Goal: Information Seeking & Learning: Learn about a topic

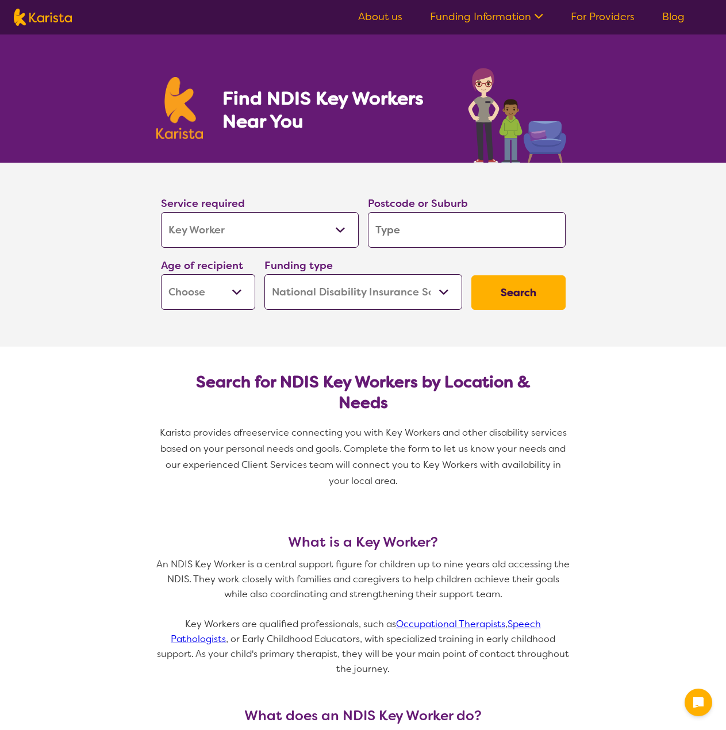
select select "Key Worker"
select select "NDIS"
select select "Key Worker"
select select "NDIS"
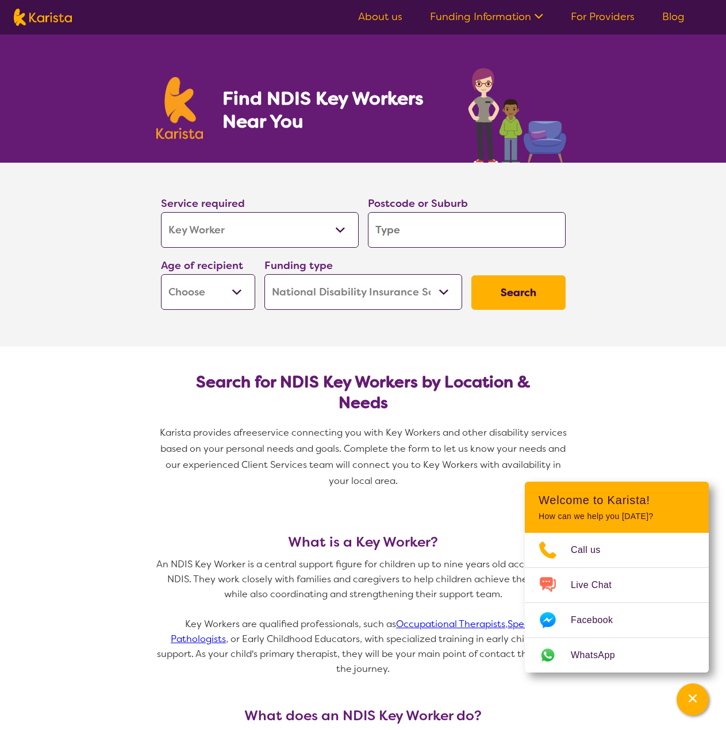
click at [414, 234] on input "search" at bounding box center [467, 230] width 198 height 36
type input "3"
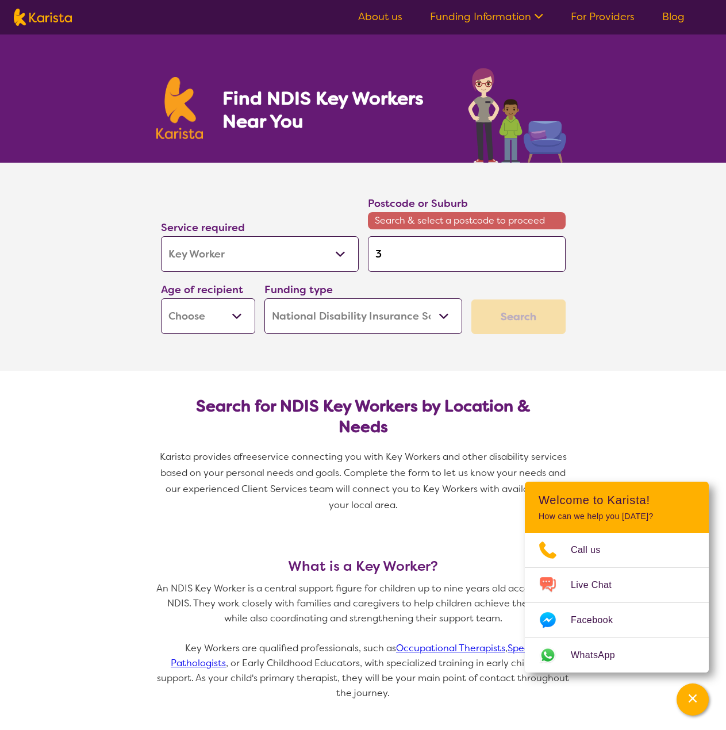
type input "39"
type input "397"
type input "3977"
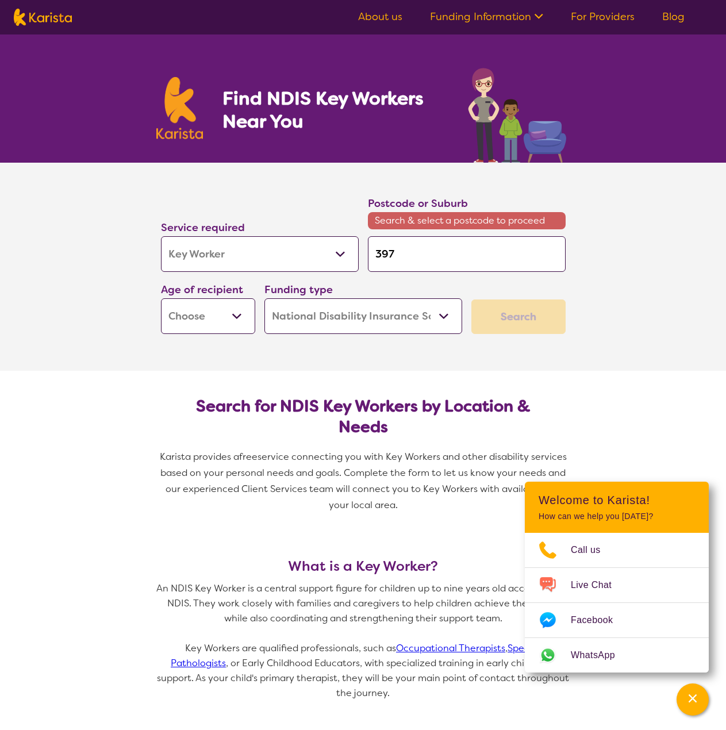
type input "3977"
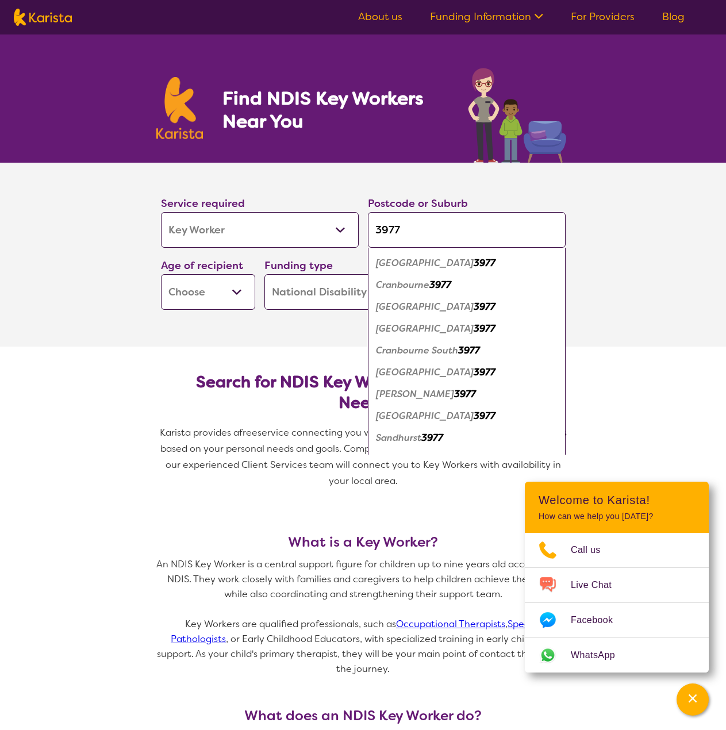
scroll to position [40, 0]
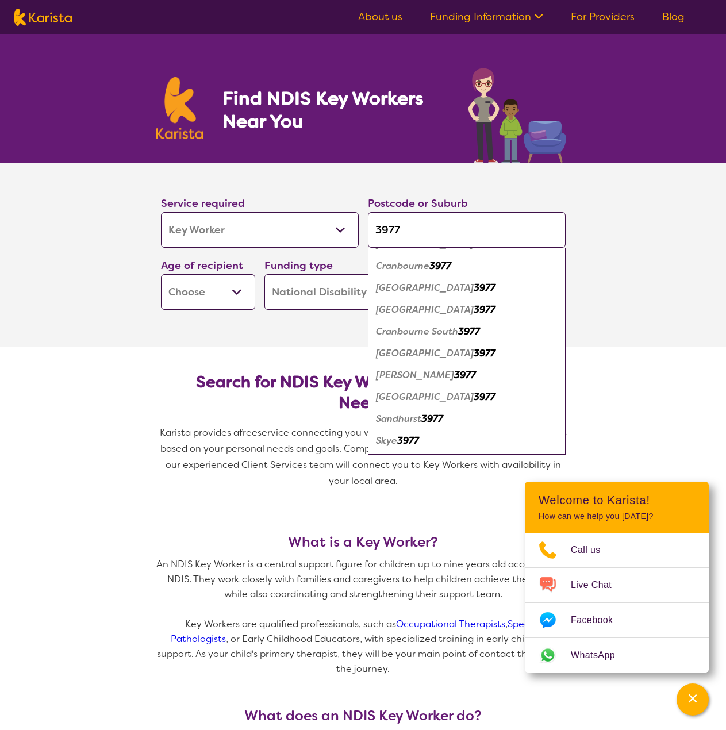
type input "3977"
click at [402, 438] on em "3977" at bounding box center [408, 440] width 22 height 12
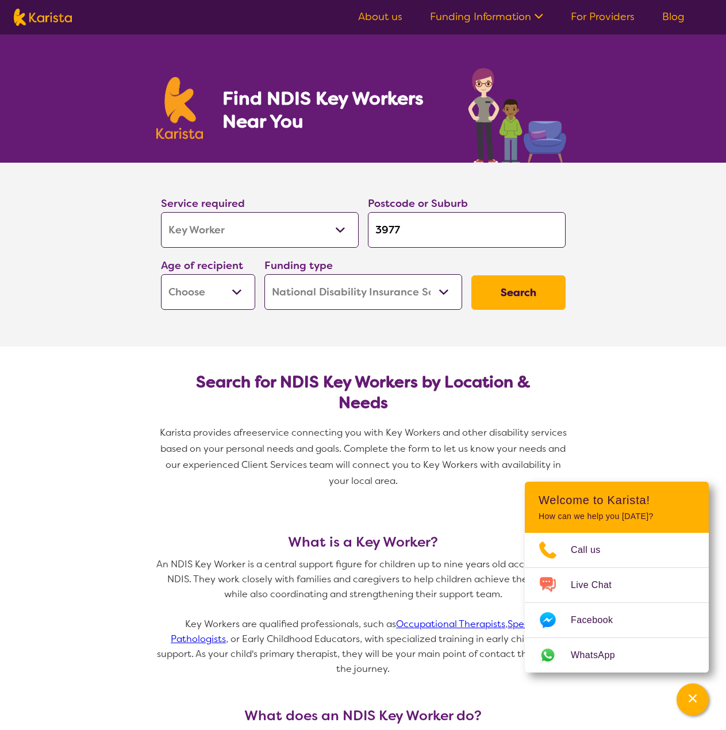
scroll to position [0, 0]
click at [236, 287] on select "Early Childhood - 0 to 9 Child - 10 to 11 Adolescent - 12 to 17 Adult - 18 to 6…" at bounding box center [208, 292] width 94 height 36
select select "EC"
click at [161, 274] on select "Early Childhood - 0 to 9 Child - 10 to 11 Adolescent - 12 to 17 Adult - 18 to 6…" at bounding box center [208, 292] width 94 height 36
select select "EC"
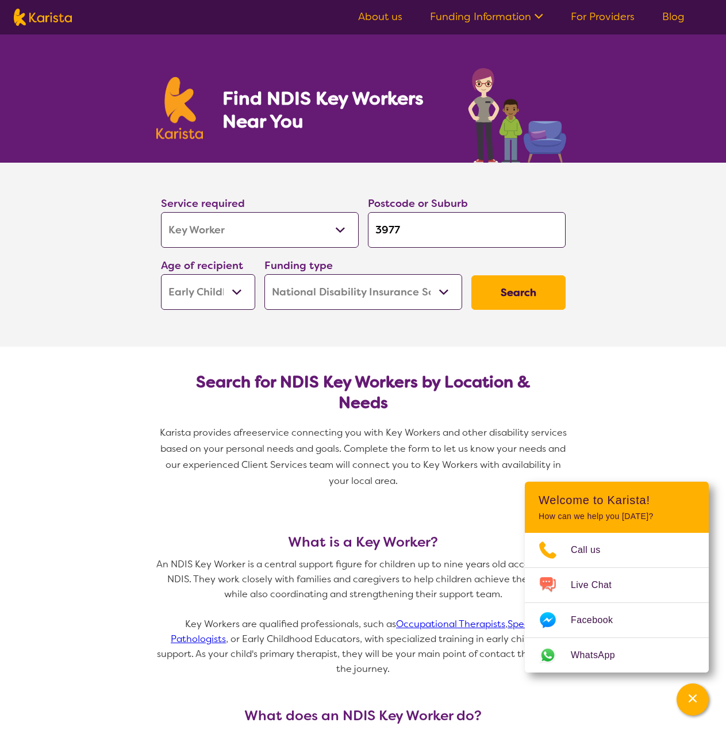
click at [413, 297] on select "Home Care Package (HCP) National Disability Insurance Scheme (NDIS) I don't know" at bounding box center [363, 292] width 198 height 36
click at [525, 300] on button "Search" at bounding box center [518, 292] width 94 height 34
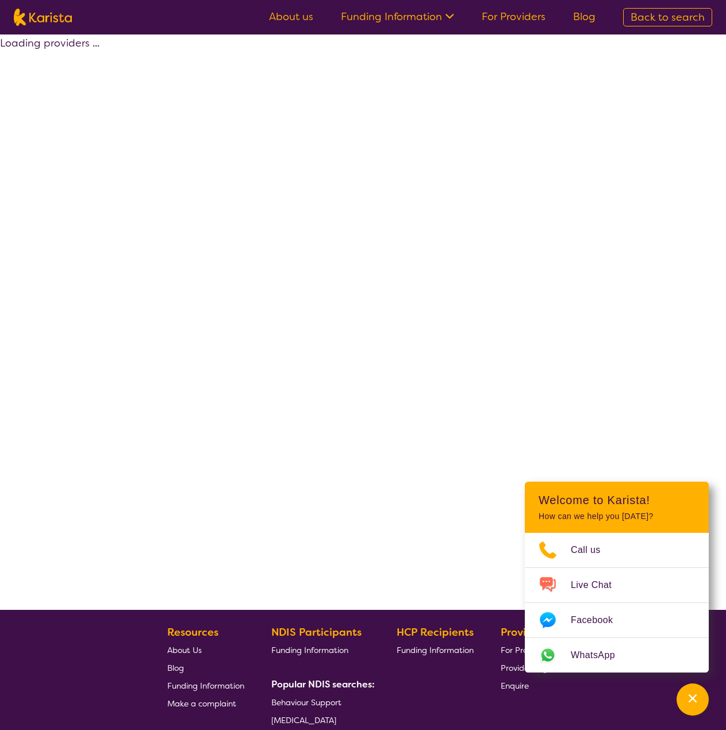
select select "by_score"
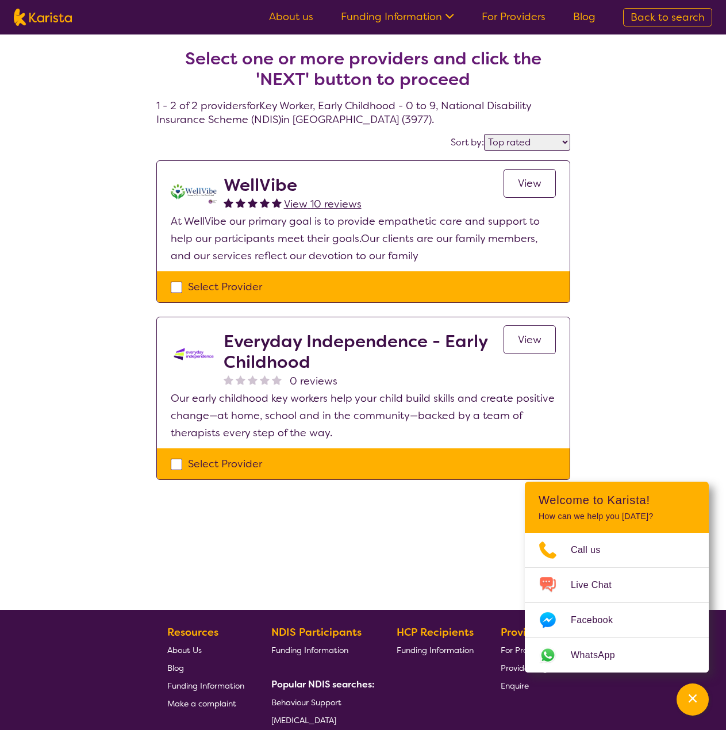
click at [244, 182] on h2 "WellVibe" at bounding box center [293, 185] width 138 height 21
click at [334, 205] on span "View 10 reviews" at bounding box center [323, 204] width 78 height 14
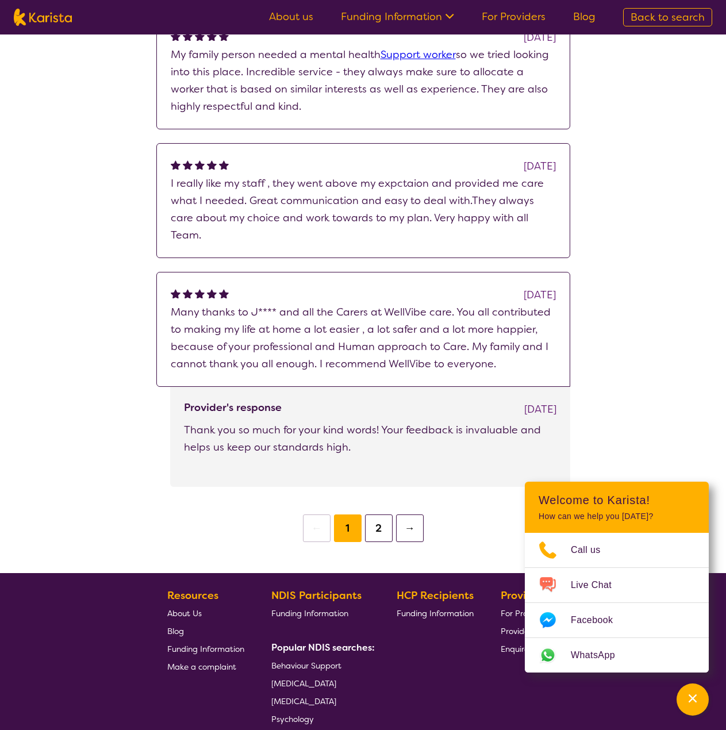
scroll to position [575, 0]
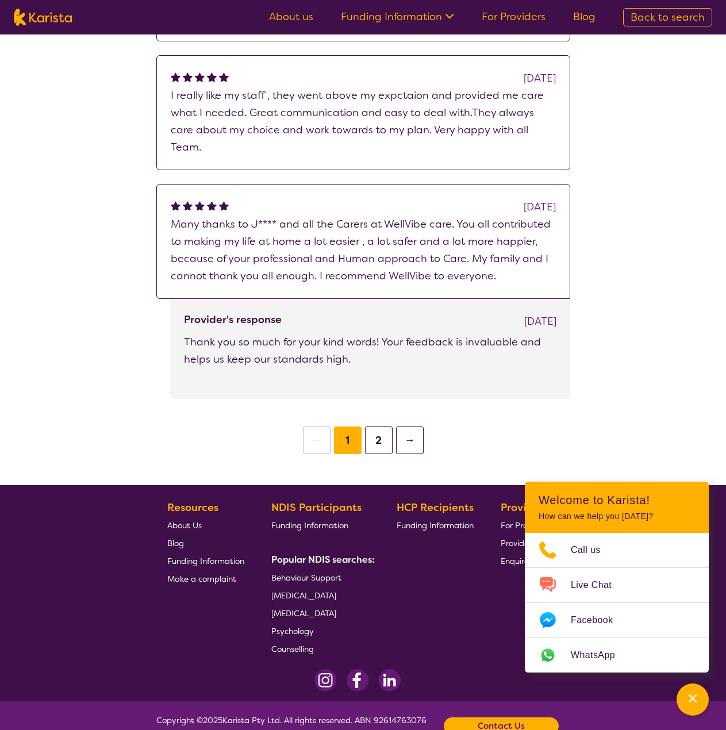
click at [383, 426] on button "2" at bounding box center [379, 440] width 28 height 28
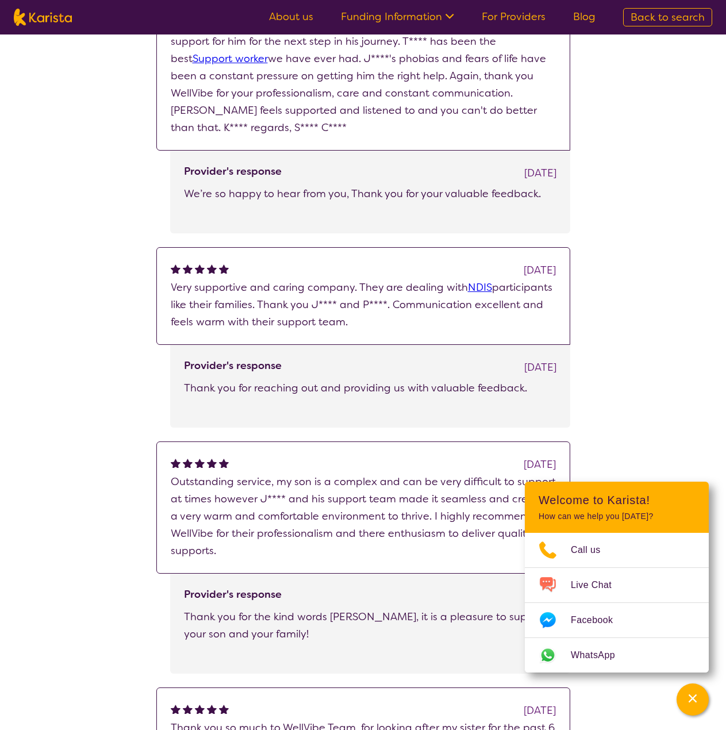
scroll to position [115, 0]
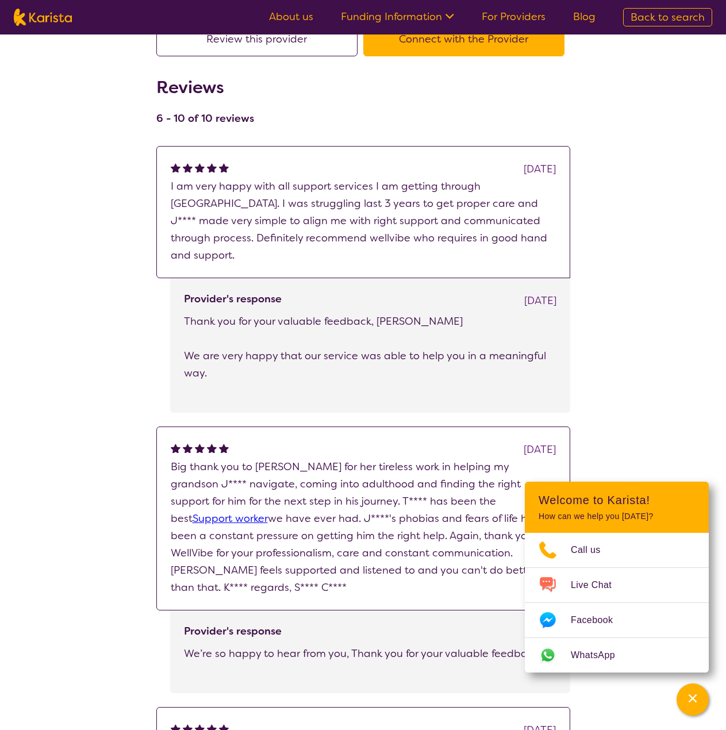
click at [291, 13] on link "About us" at bounding box center [291, 17] width 44 height 14
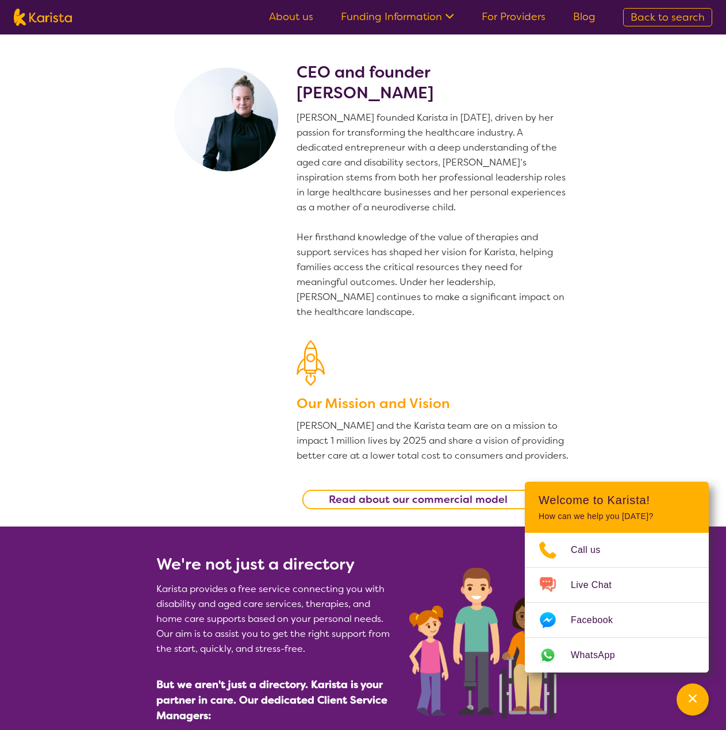
click at [291, 19] on link "About us" at bounding box center [291, 17] width 44 height 14
drag, startPoint x: 0, startPoint y: 0, endPoint x: 395, endPoint y: 18, distance: 395.2
click at [395, 18] on link "Funding Information" at bounding box center [397, 17] width 113 height 14
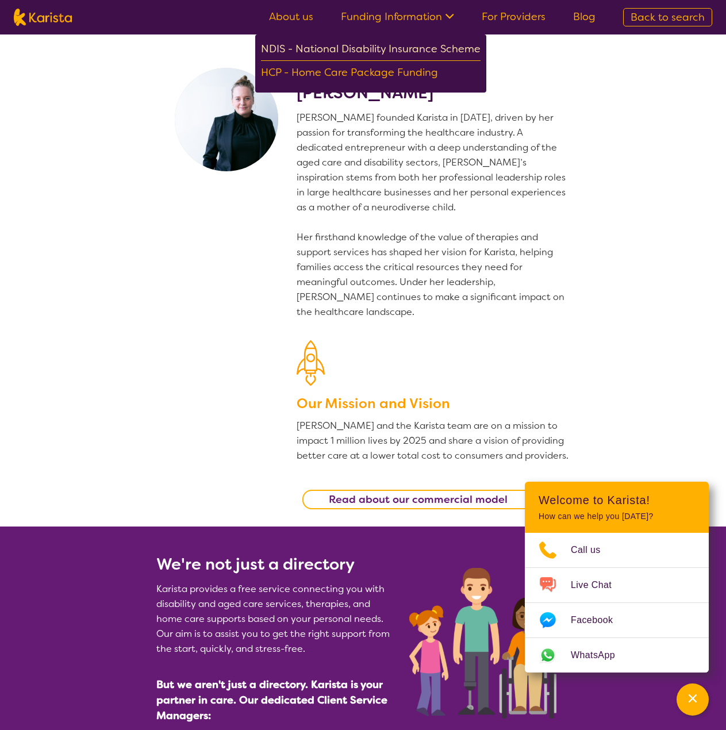
click at [381, 46] on div "NDIS - National Disability Insurance Scheme" at bounding box center [371, 50] width 220 height 21
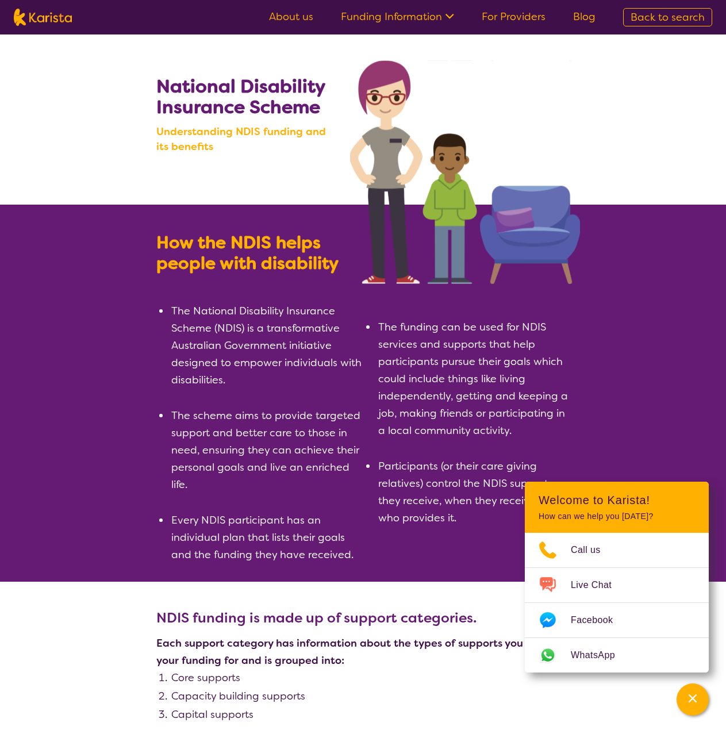
click at [580, 14] on link "Blog" at bounding box center [584, 17] width 22 height 14
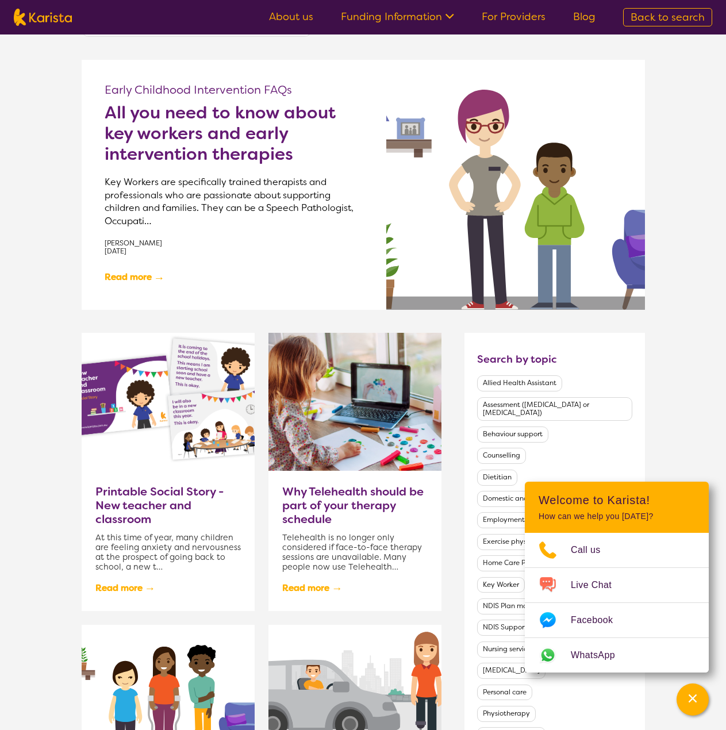
scroll to position [230, 0]
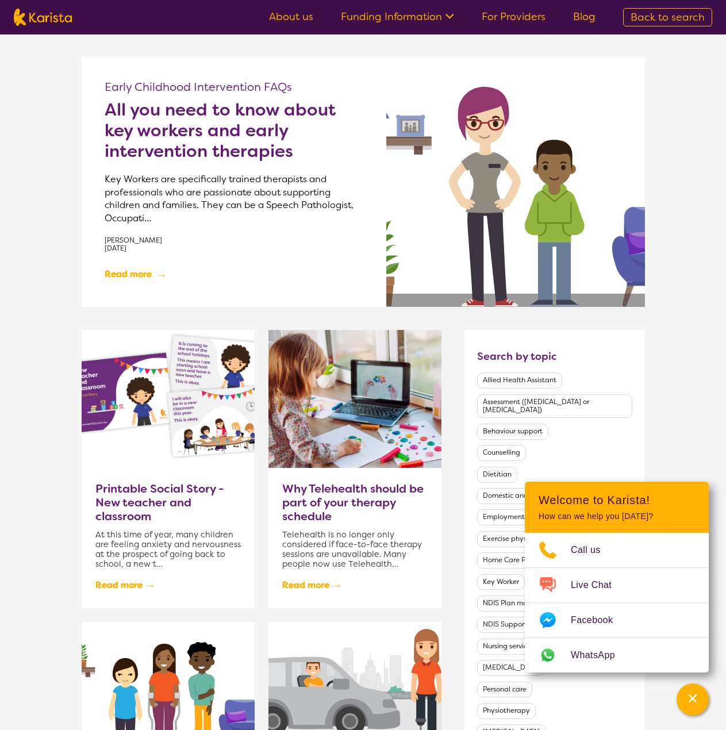
click at [145, 268] on link "Read more →" at bounding box center [135, 274] width 60 height 20
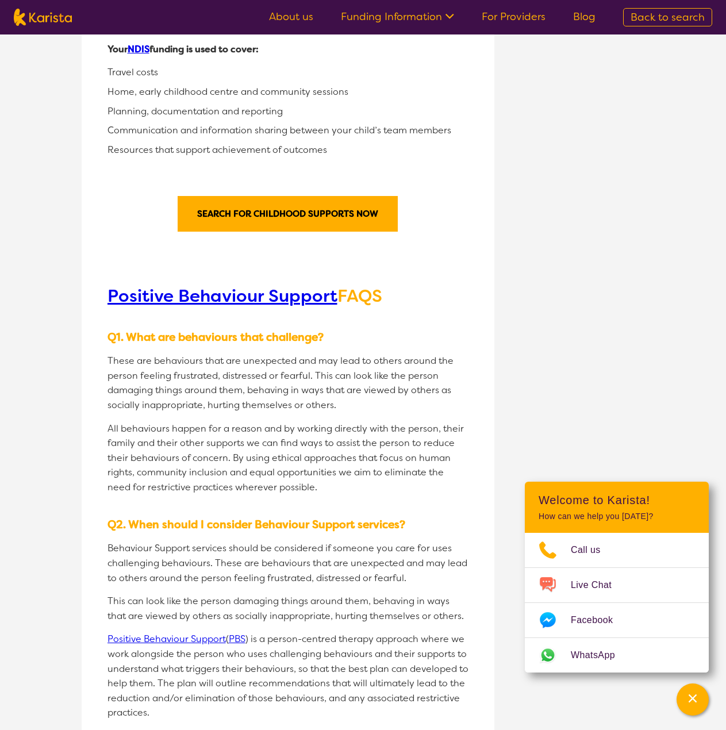
scroll to position [1781, 0]
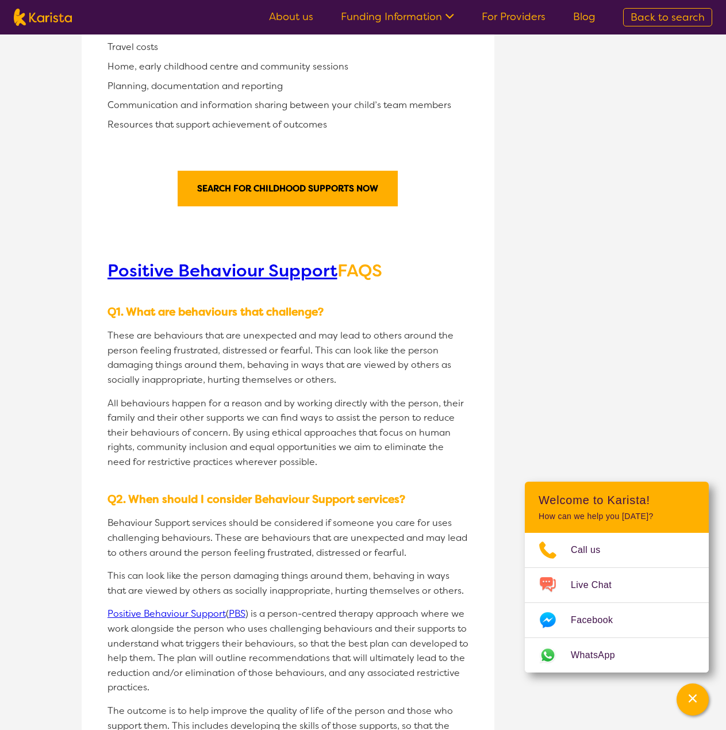
click at [303, 171] on link "Search for childhood supports now" at bounding box center [288, 189] width 220 height 36
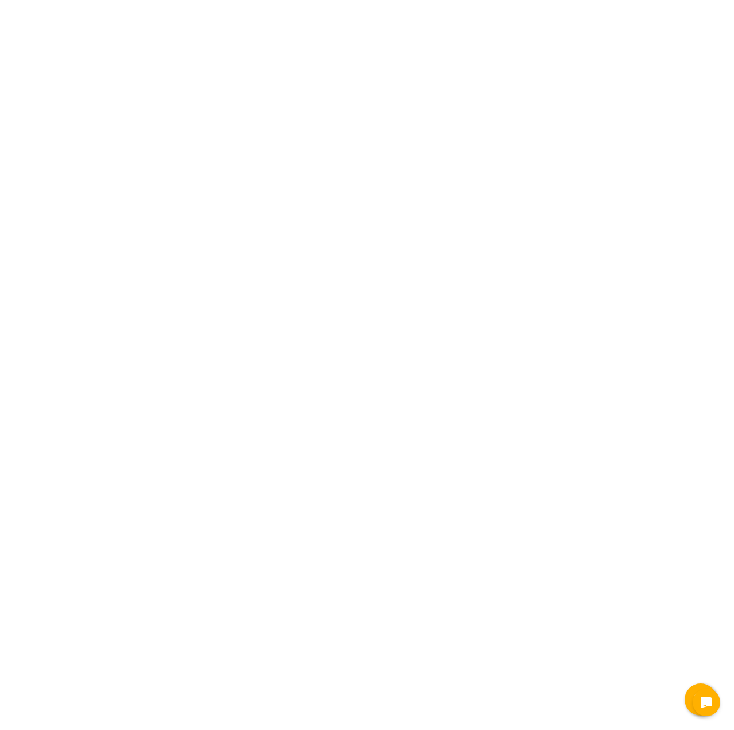
select select "Key Worker"
select select "EC"
select select "NDIS"
select select "Key Worker"
select select "EC"
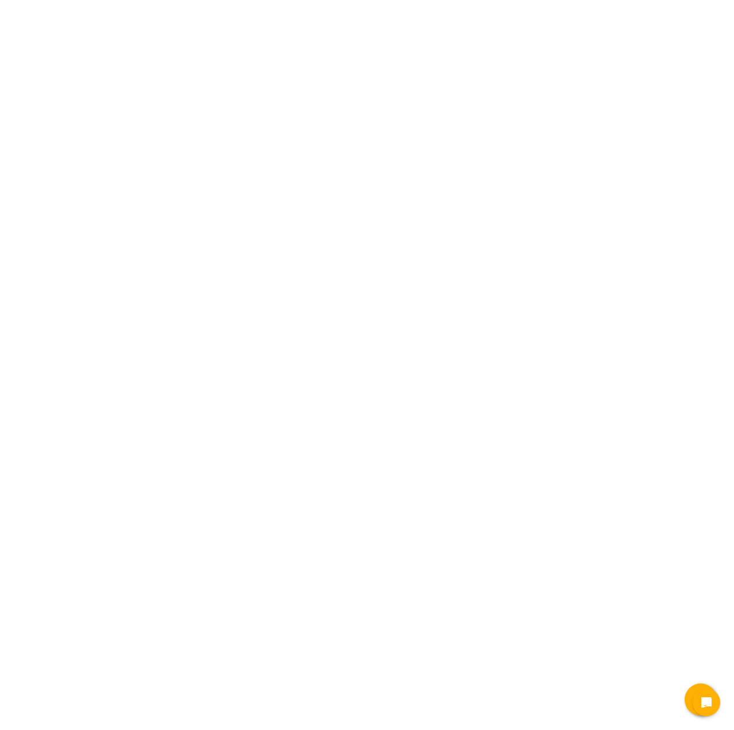
select select "NDIS"
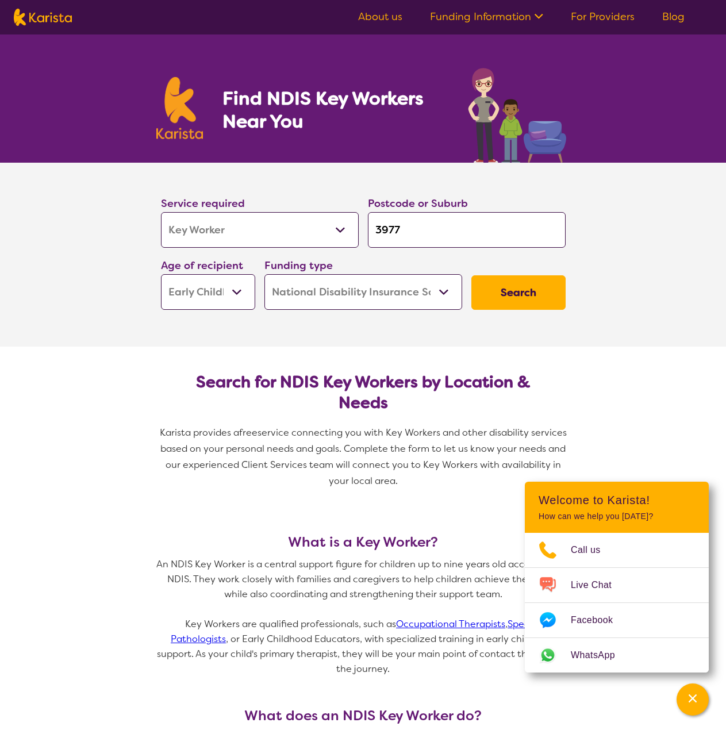
click at [515, 303] on button "Search" at bounding box center [518, 292] width 94 height 34
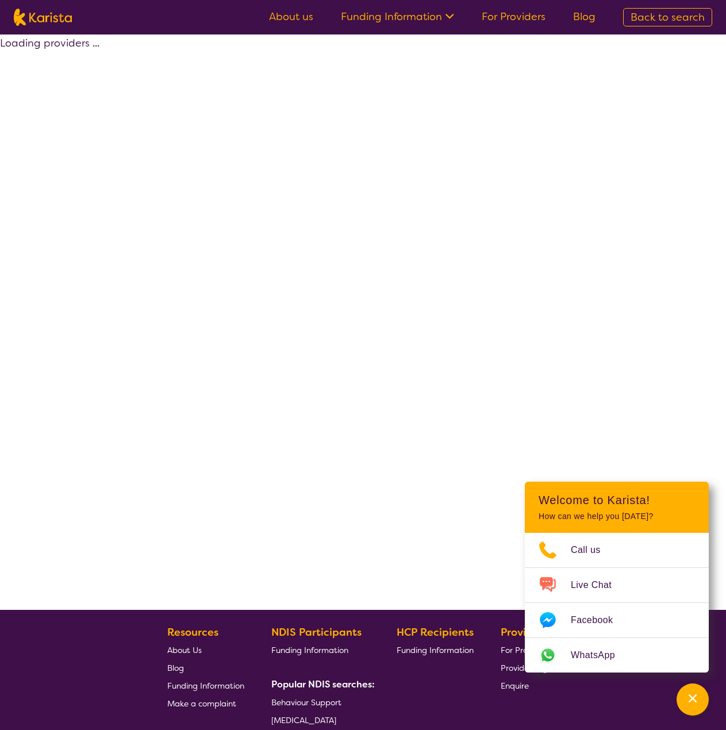
select select "by_score"
